Goal: Information Seeking & Learning: Check status

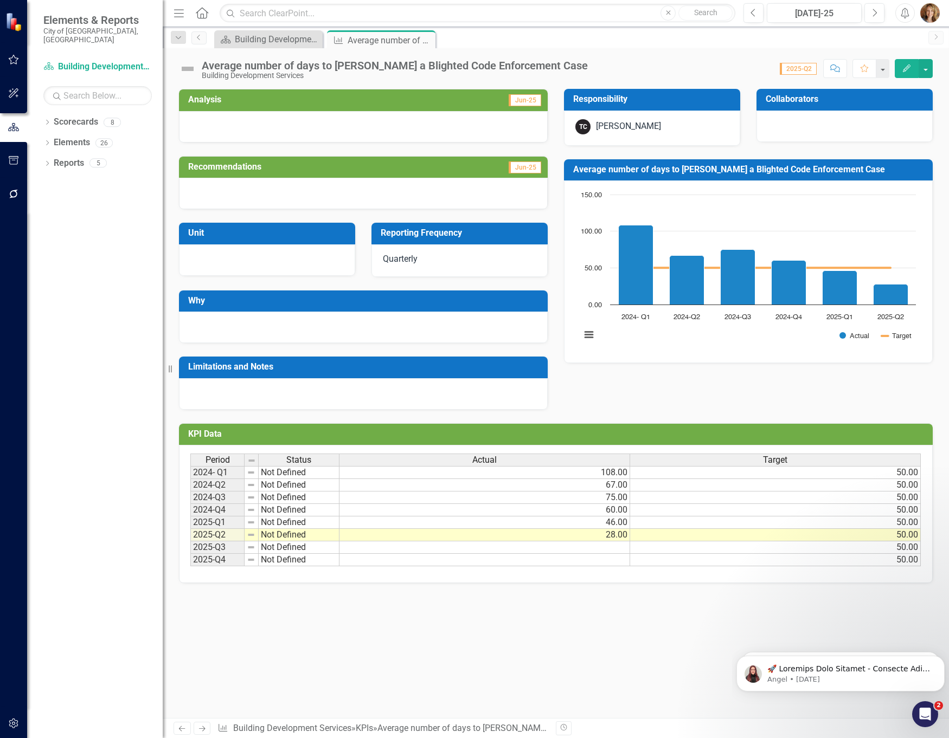
click at [584, 682] on div "Analysis Jun-25 Recommendations Jun-25 Unit Reporting Frequency Quarterly Why L…" at bounding box center [556, 403] width 786 height 629
click at [461, 62] on div "Average number of days to [PERSON_NAME] a Blighted Code Enforcement Case" at bounding box center [395, 66] width 386 height 12
click at [470, 64] on div "Average number of days to [PERSON_NAME] a Blighted Code Enforcement Case" at bounding box center [395, 66] width 386 height 12
click at [593, 73] on div "Score: N/A 2025-Q2 Completed Comment Favorite Edit" at bounding box center [762, 68] width 339 height 18
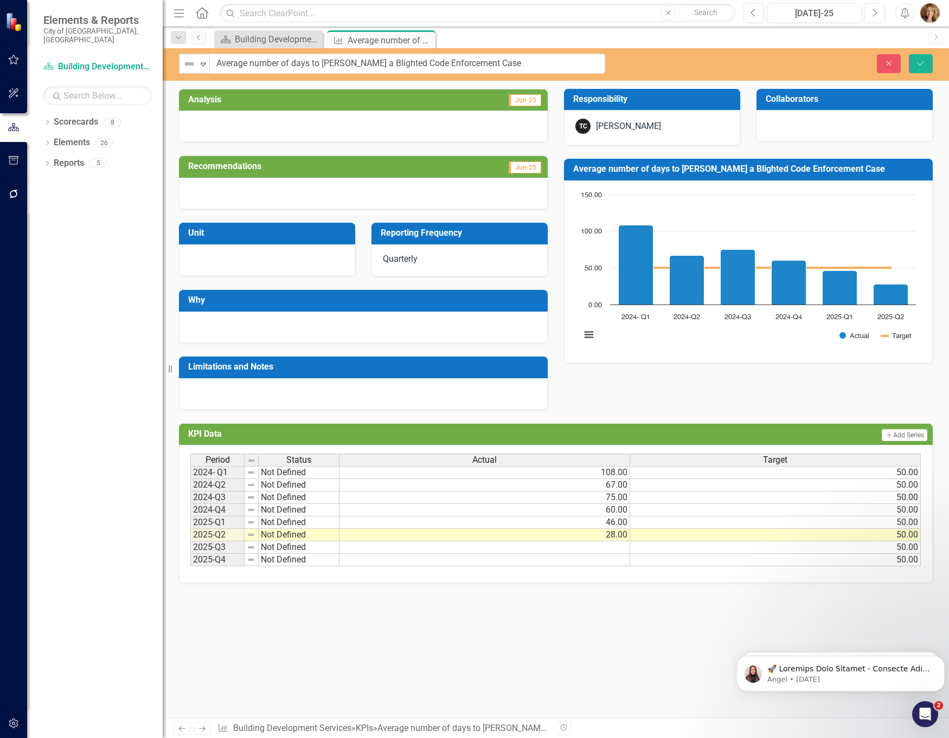
drag, startPoint x: 536, startPoint y: 67, endPoint x: 234, endPoint y: 65, distance: 301.9
drag, startPoint x: 521, startPoint y: 65, endPoint x: 196, endPoint y: 61, distance: 325.2
click at [196, 61] on div "Not Defined Expand Average number of days to [PERSON_NAME] a Blighted Code Enfo…" at bounding box center [392, 64] width 426 height 20
click at [423, 38] on icon "Close" at bounding box center [425, 40] width 11 height 9
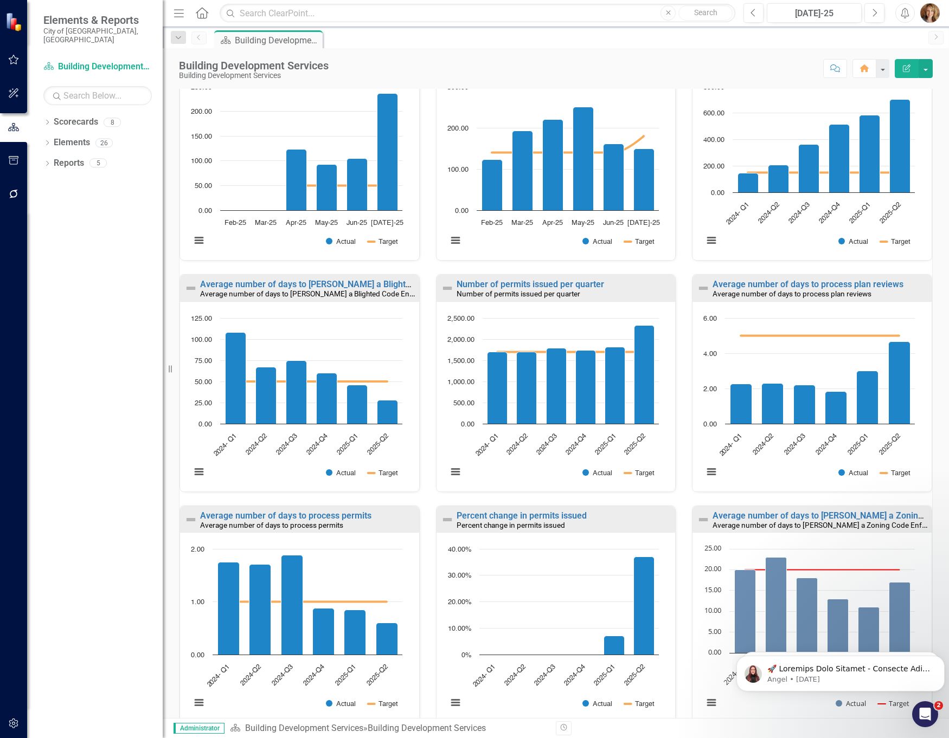
scroll to position [410, 0]
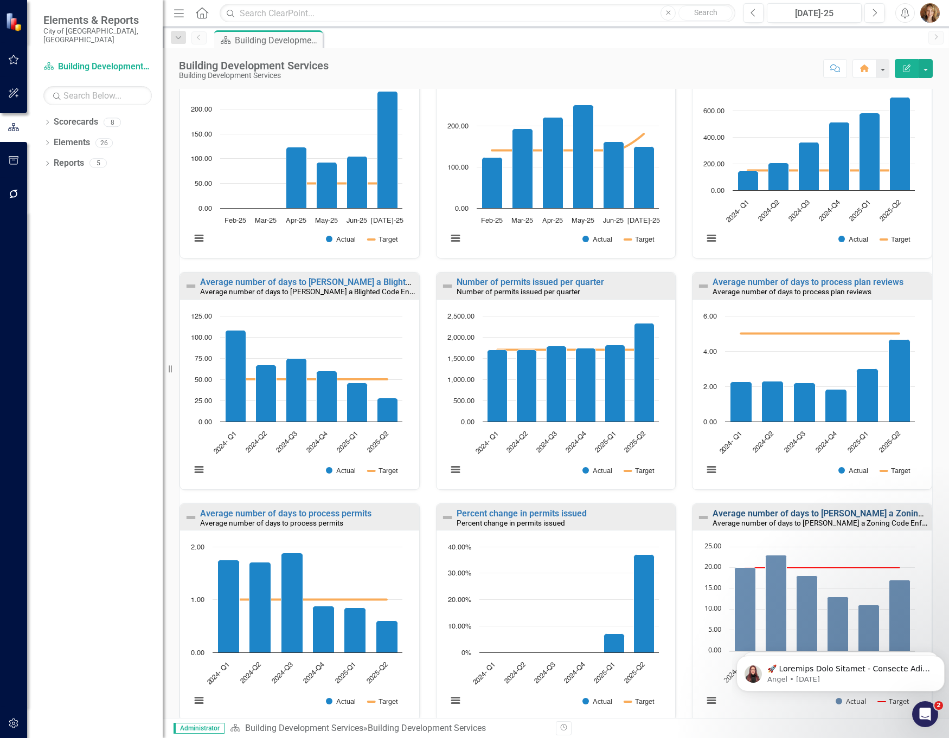
click at [753, 512] on link "Average number of days to [PERSON_NAME] a Zoning Code Enforcement Case - Zoning" at bounding box center [882, 513] width 341 height 10
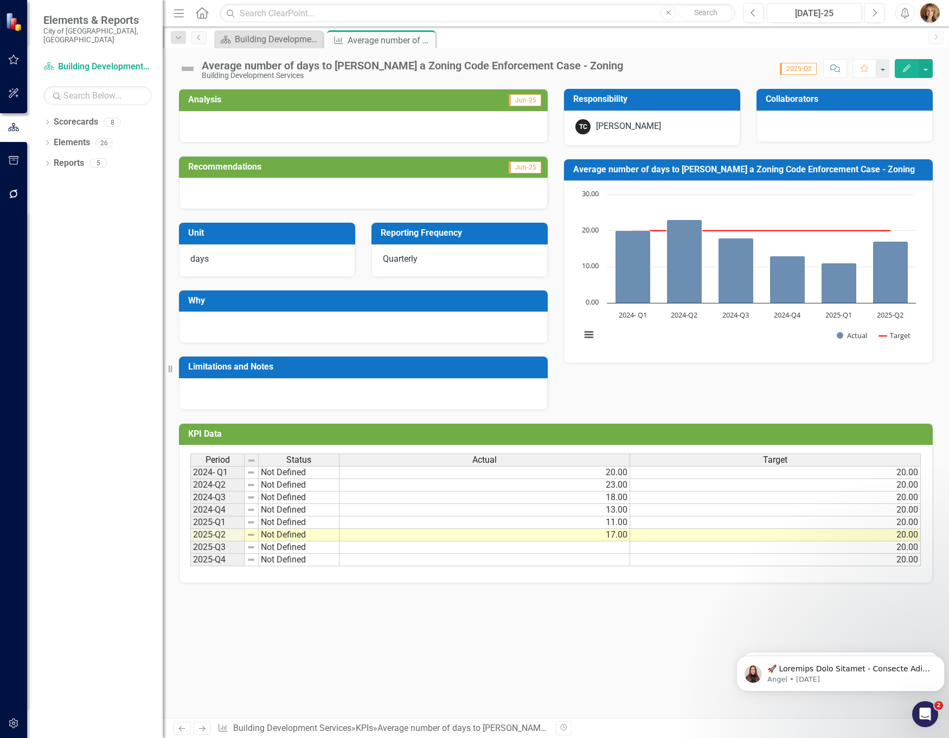
click at [544, 63] on div "Average number of days to [PERSON_NAME] a Zoning Code Enforcement Case - Zoning" at bounding box center [412, 66] width 421 height 12
click at [628, 63] on div "Score: N/A 2025-Q2 Completed Comment Favorite Edit" at bounding box center [780, 68] width 304 height 18
click at [561, 68] on div "Average number of days to [PERSON_NAME] a Zoning Code Enforcement Case - Zoning" at bounding box center [412, 66] width 421 height 12
click at [562, 68] on div "Average number of days to [PERSON_NAME] a Zoning Code Enforcement Case - Zoning" at bounding box center [412, 66] width 421 height 12
click at [551, 64] on div "Average number of days to [PERSON_NAME] a Zoning Code Enforcement Case - Zoning" at bounding box center [412, 66] width 421 height 12
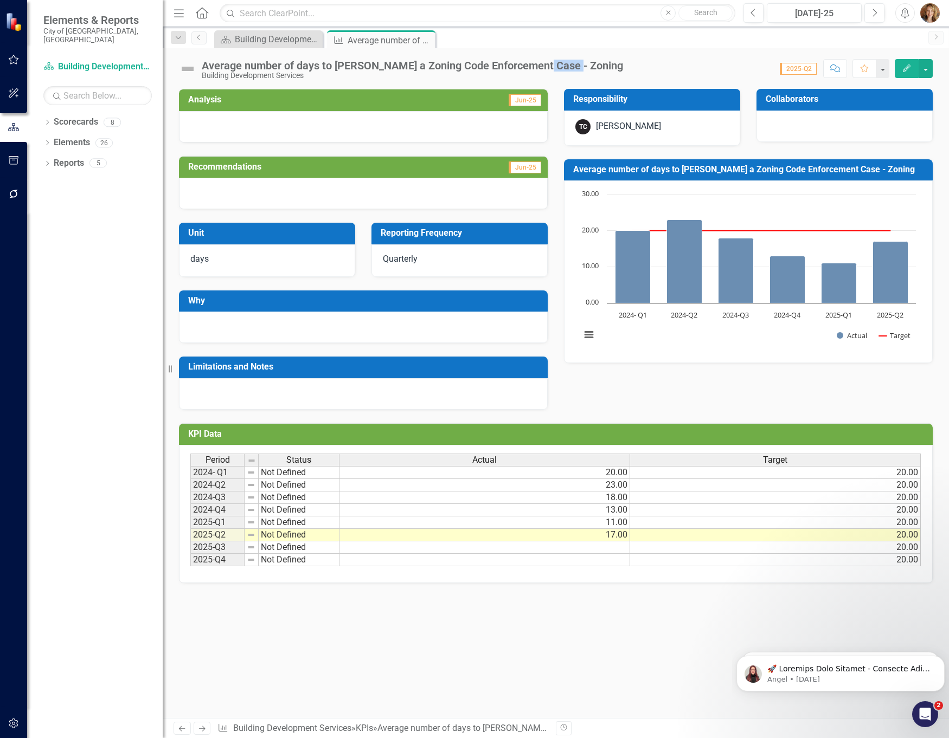
click at [551, 64] on div "Average number of days to [PERSON_NAME] a Zoning Code Enforcement Case - Zoning" at bounding box center [412, 66] width 421 height 12
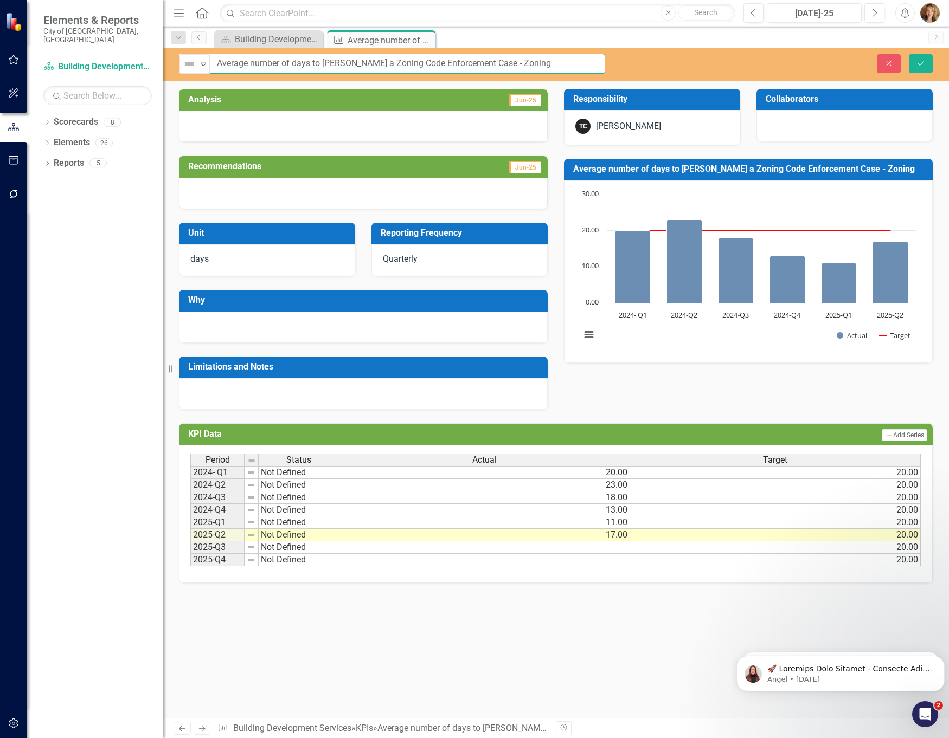
drag, startPoint x: 571, startPoint y: 64, endPoint x: 164, endPoint y: 67, distance: 407.1
click at [164, 67] on div "Elements & Reports City of [GEOGRAPHIC_DATA], [GEOGRAPHIC_DATA] Scorecard Build…" at bounding box center [474, 369] width 949 height 738
click at [890, 61] on icon "Close" at bounding box center [889, 64] width 10 height 8
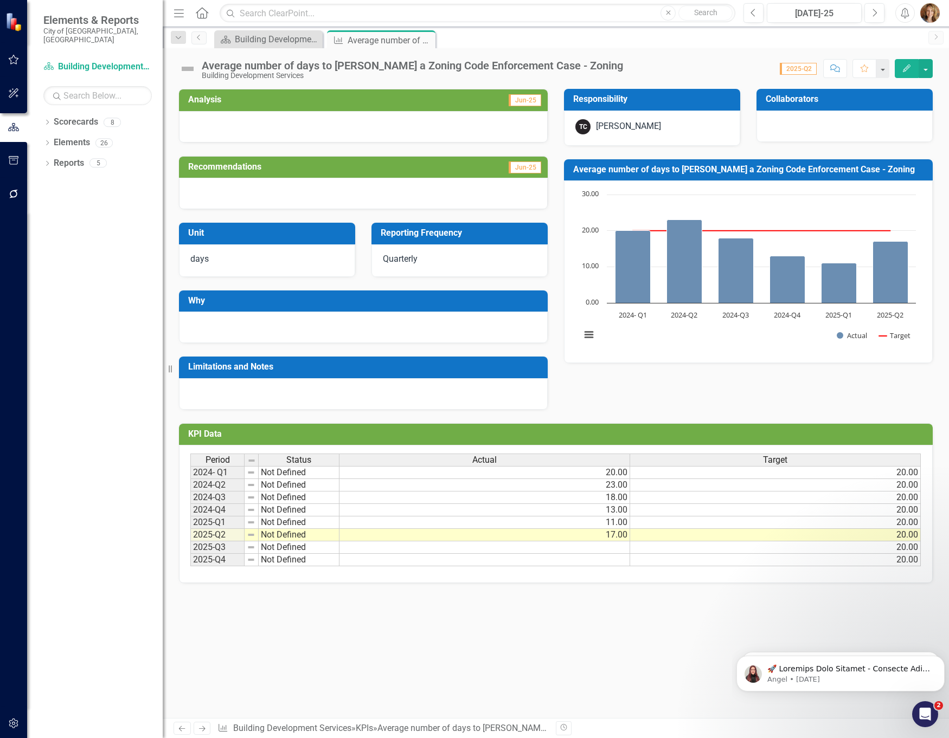
click at [563, 62] on div "Average number of days to [PERSON_NAME] a Zoning Code Enforcement Case - Zoning" at bounding box center [412, 66] width 421 height 12
click at [535, 67] on div "Average number of days to [PERSON_NAME] a Zoning Code Enforcement Case - Zoning" at bounding box center [412, 66] width 421 height 12
click at [549, 66] on div "Average number of days to [PERSON_NAME] a Zoning Code Enforcement Case - Zoning" at bounding box center [412, 66] width 421 height 12
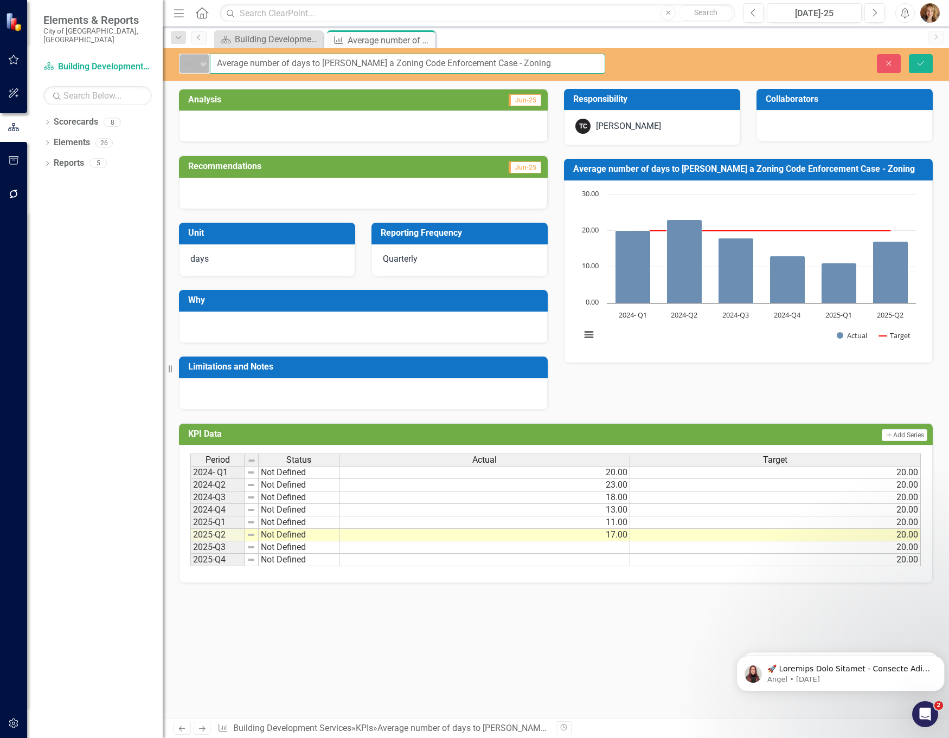
drag, startPoint x: 552, startPoint y: 67, endPoint x: 201, endPoint y: 68, distance: 350.7
click at [201, 68] on div "Not Defined Expand Average number of days to [PERSON_NAME] a Zoning Code Enforc…" at bounding box center [392, 64] width 426 height 20
